Goal: Information Seeking & Learning: Learn about a topic

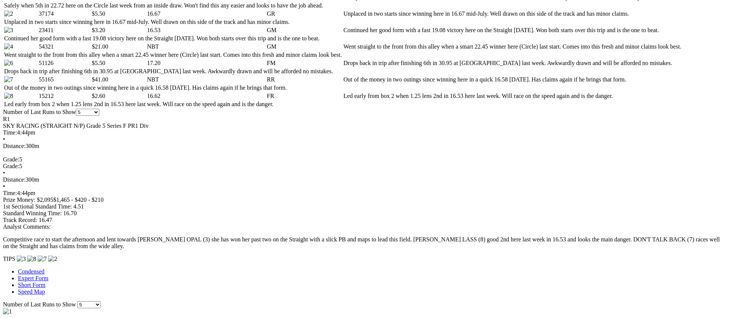
scroll to position [407, 0]
click link "[PERSON_NAME] (5)"
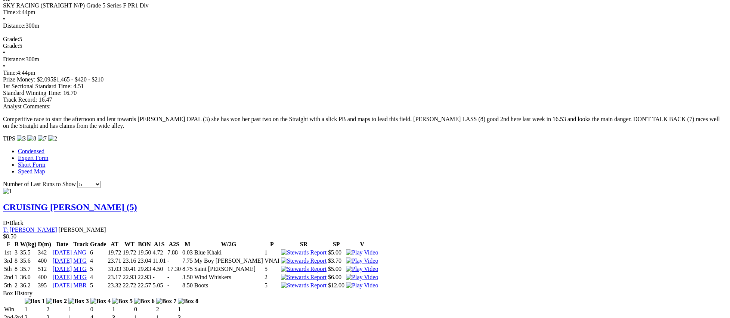
scroll to position [530, 0]
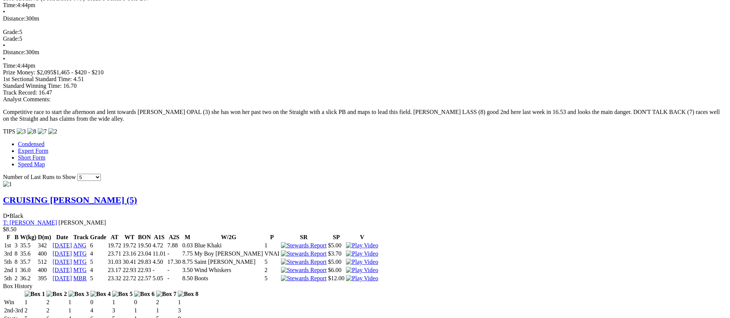
scroll to position [534, 0]
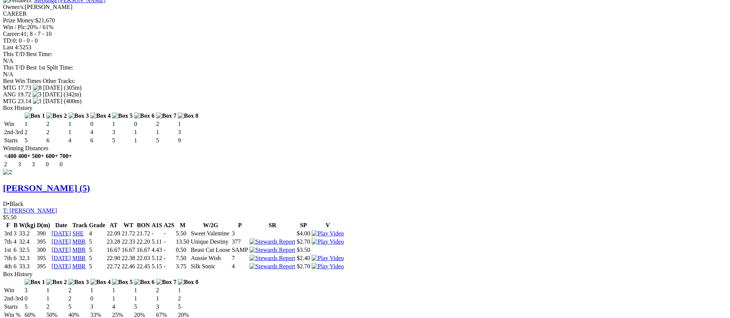
scroll to position [928, 0]
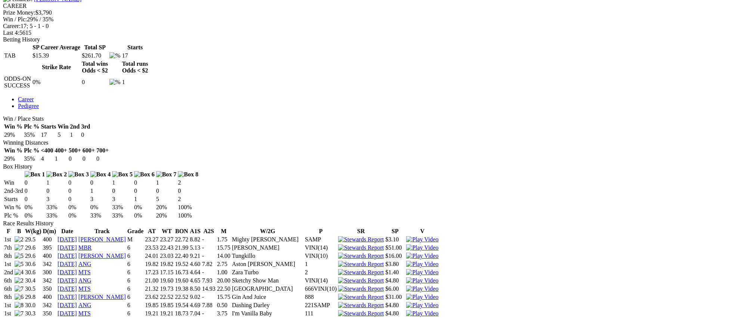
scroll to position [327, 0]
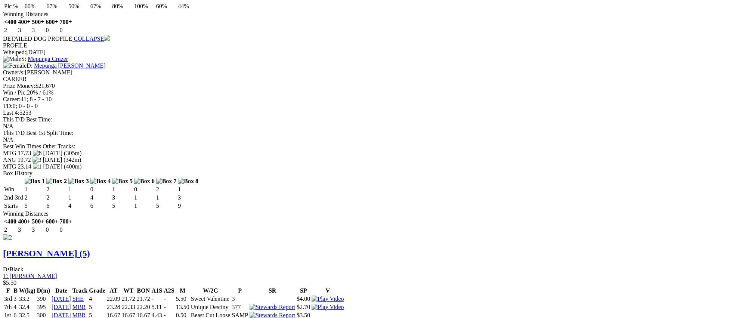
scroll to position [896, 0]
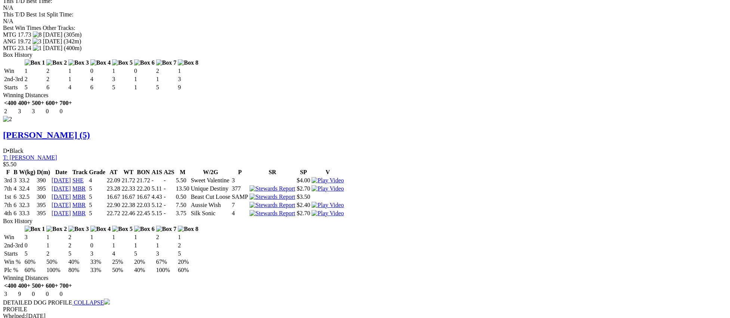
scroll to position [981, 0]
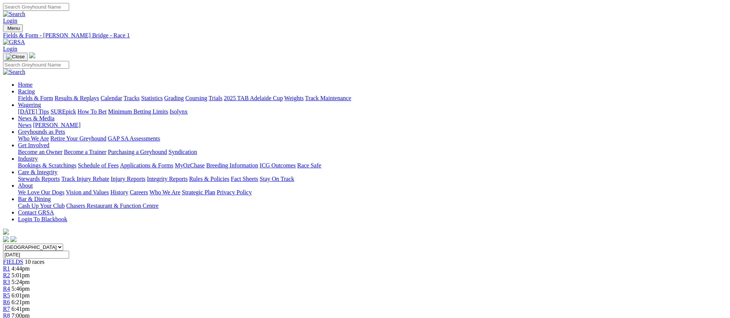
click at [10, 272] on span "R2" at bounding box center [6, 275] width 7 height 6
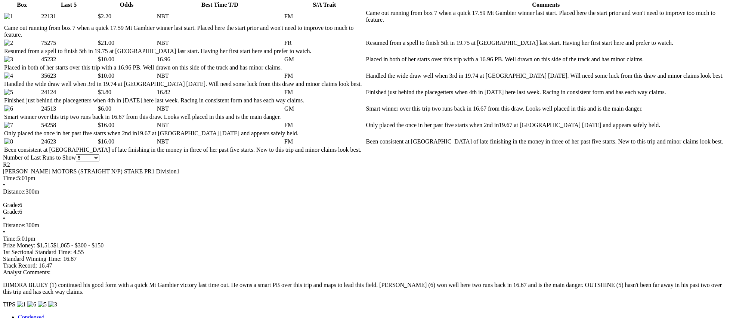
scroll to position [391, 0]
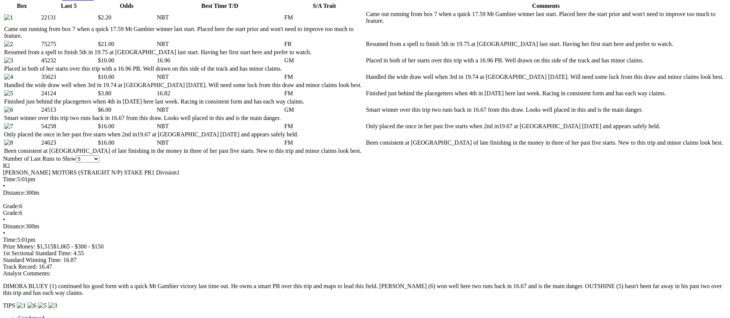
scroll to position [398, 0]
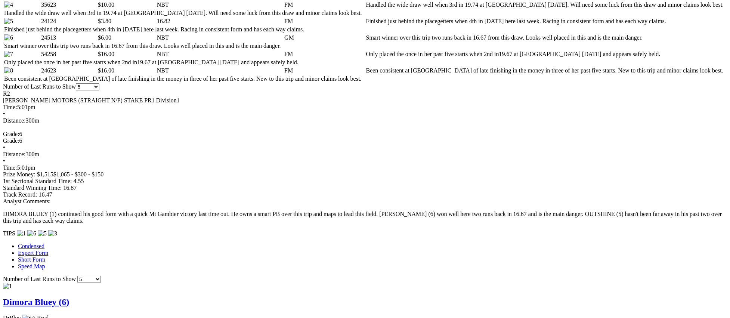
scroll to position [463, 0]
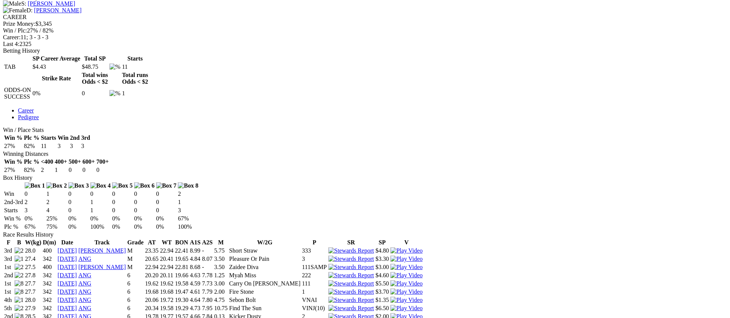
scroll to position [315, 0]
